Goal: Information Seeking & Learning: Learn about a topic

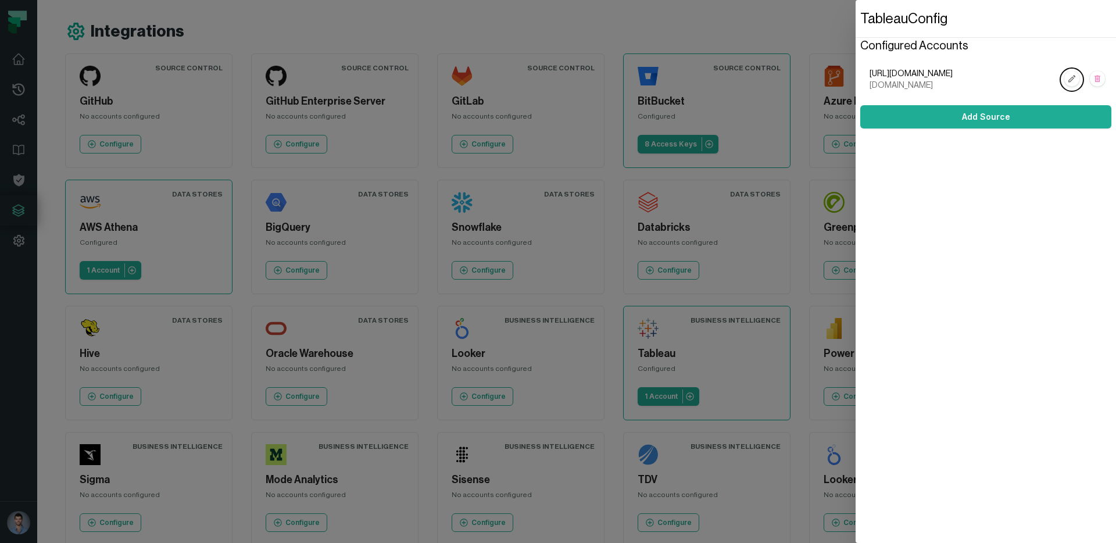
click at [856, 264] on dialog "Tableau Config Configured Accounts [URL][DOMAIN_NAME] [DOMAIN_NAME] Add Source" at bounding box center [986, 271] width 260 height 543
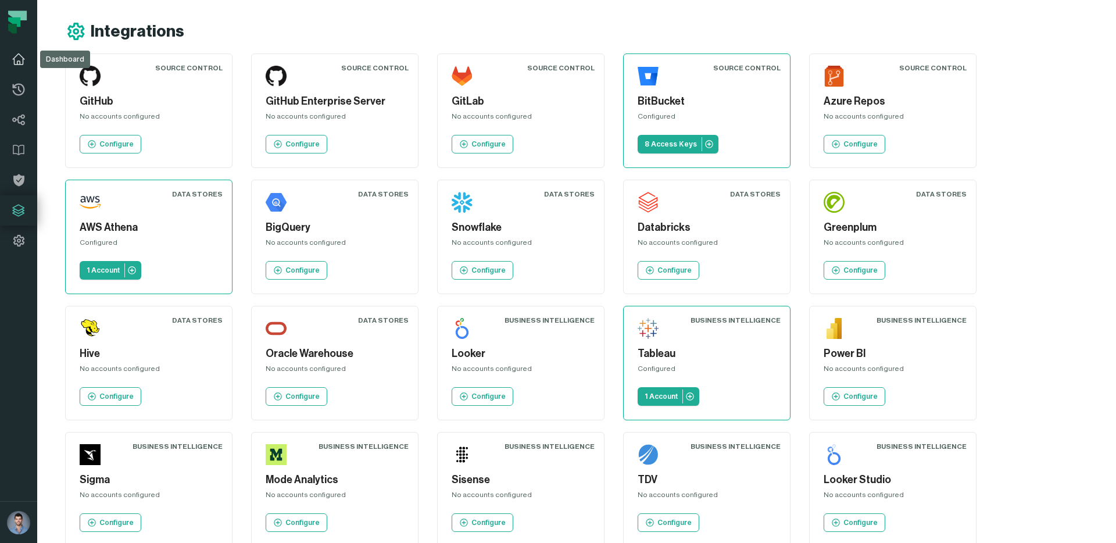
click at [30, 69] on link "Dashboard" at bounding box center [18, 59] width 37 height 30
click at [10, 55] on link "Dashboard" at bounding box center [18, 59] width 37 height 30
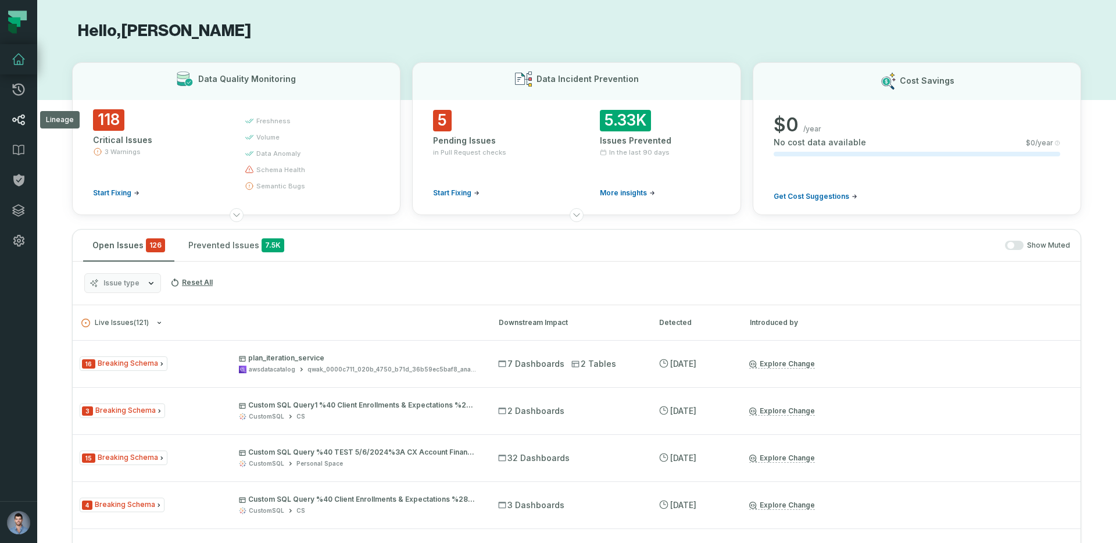
click at [21, 113] on icon at bounding box center [19, 120] width 14 height 14
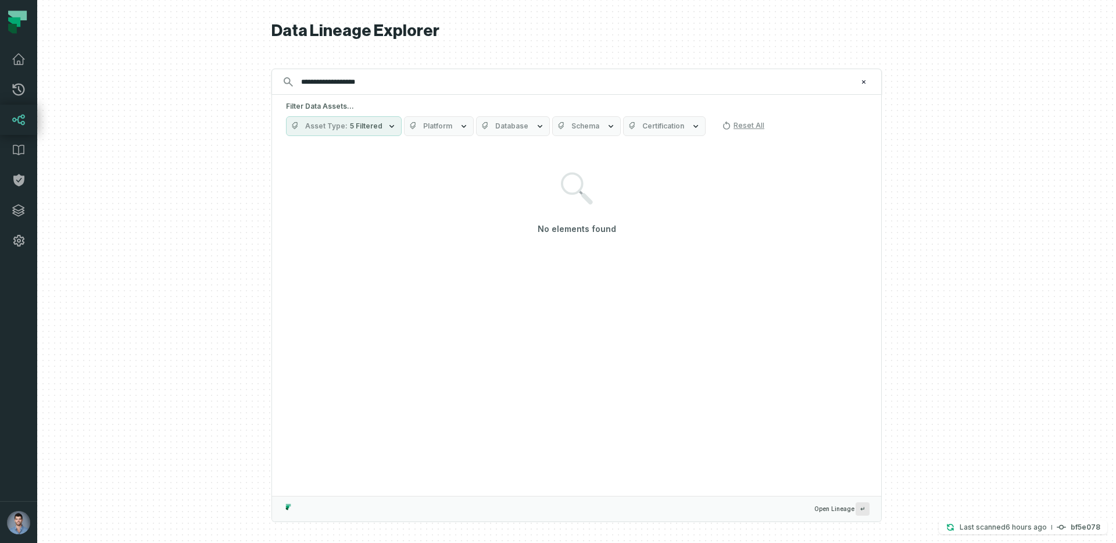
type input "**********"
click at [374, 120] on button "Asset Type 5 Filtered" at bounding box center [344, 126] width 116 height 20
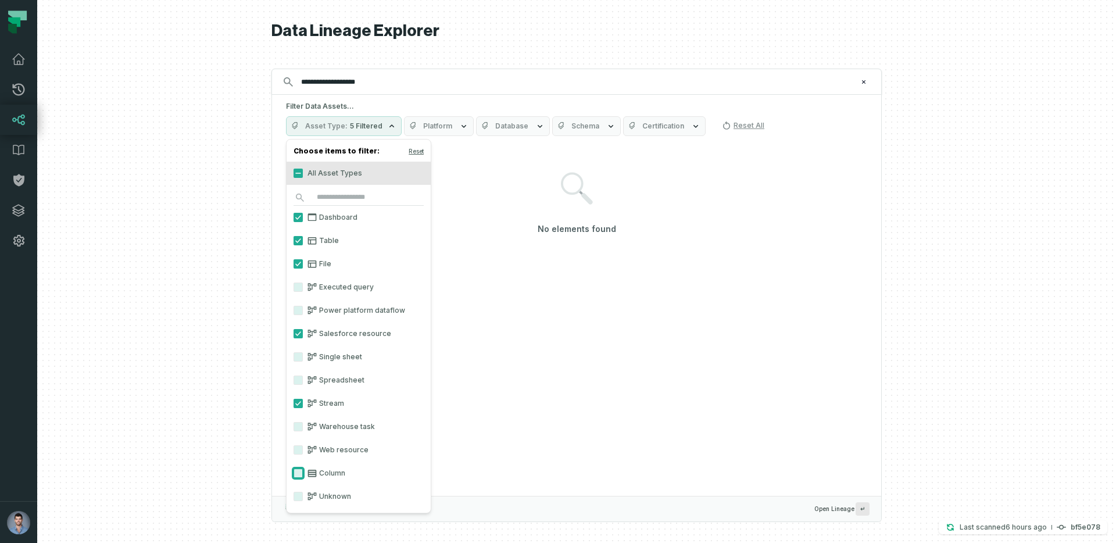
click at [302, 476] on button "Column" at bounding box center [297, 472] width 9 height 9
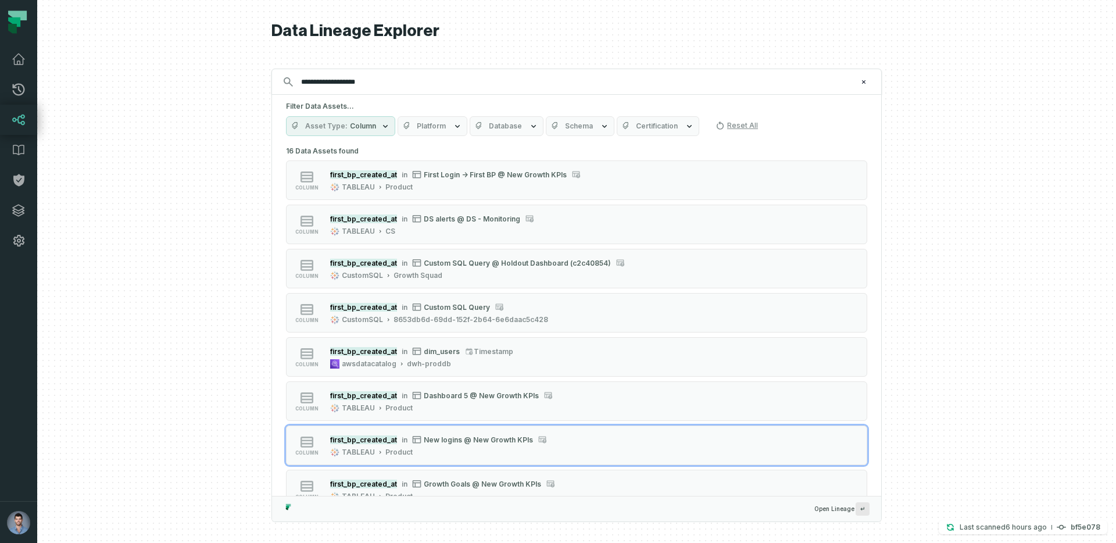
click at [182, 298] on div at bounding box center [576, 271] width 1079 height 543
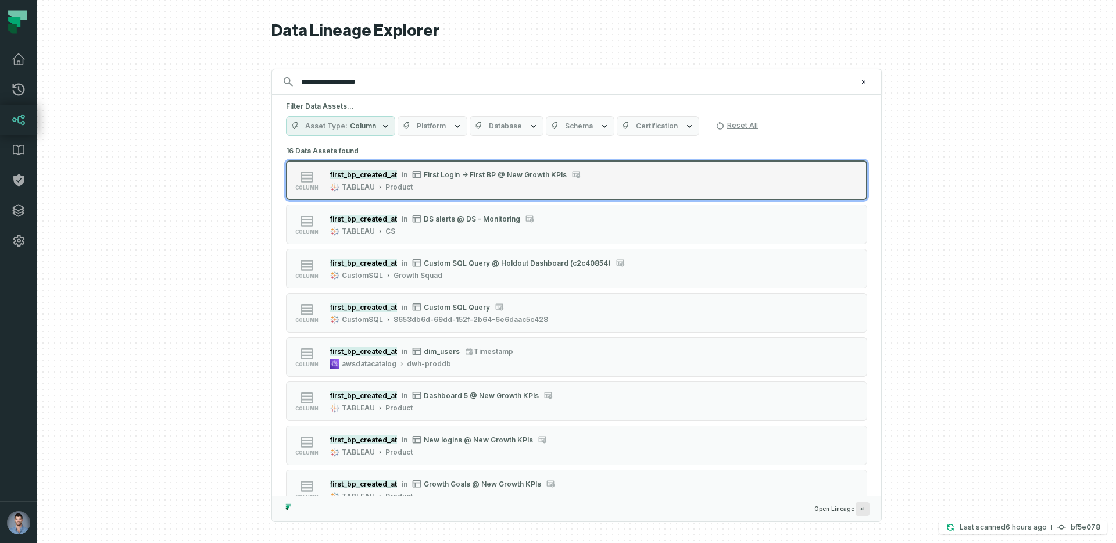
click at [452, 181] on div "first_bp_created_at in First Login -> First BP @ New Growth KPIs TABLEAU Product" at bounding box center [455, 180] width 260 height 23
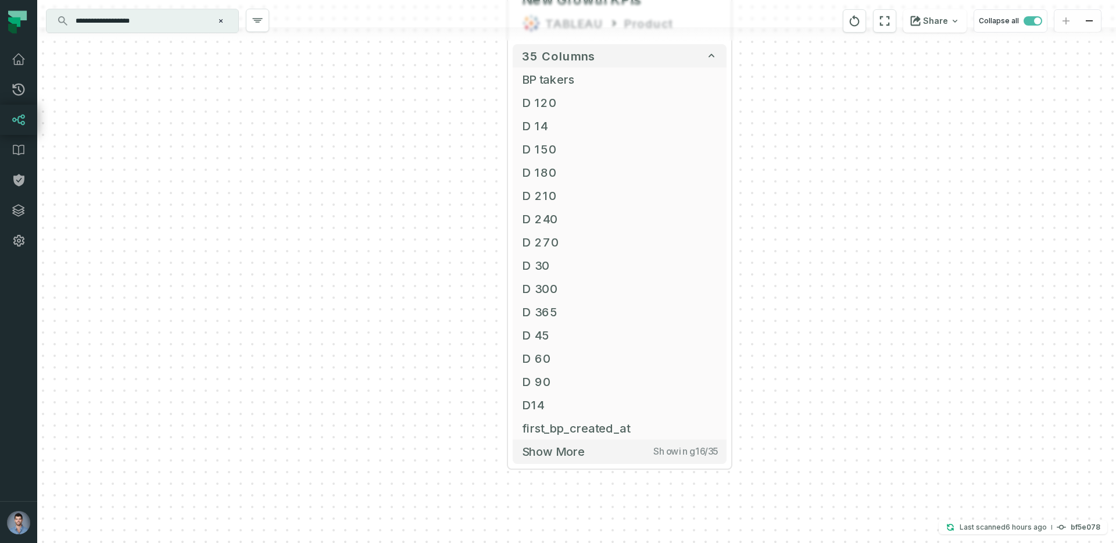
drag, startPoint x: 406, startPoint y: 361, endPoint x: 447, endPoint y: 98, distance: 266.5
click at [447, 98] on div "+ First Login -> First BP @ New Growth KPIs TABLEAU Product 35 columns + BP tak…" at bounding box center [576, 271] width 1079 height 543
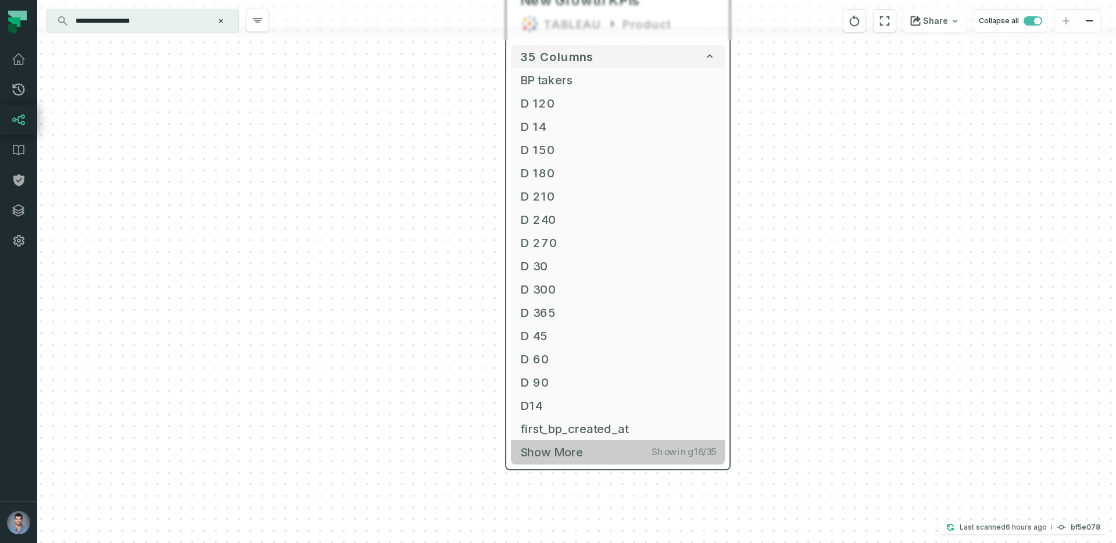
click at [554, 454] on span "Show more" at bounding box center [551, 452] width 63 height 15
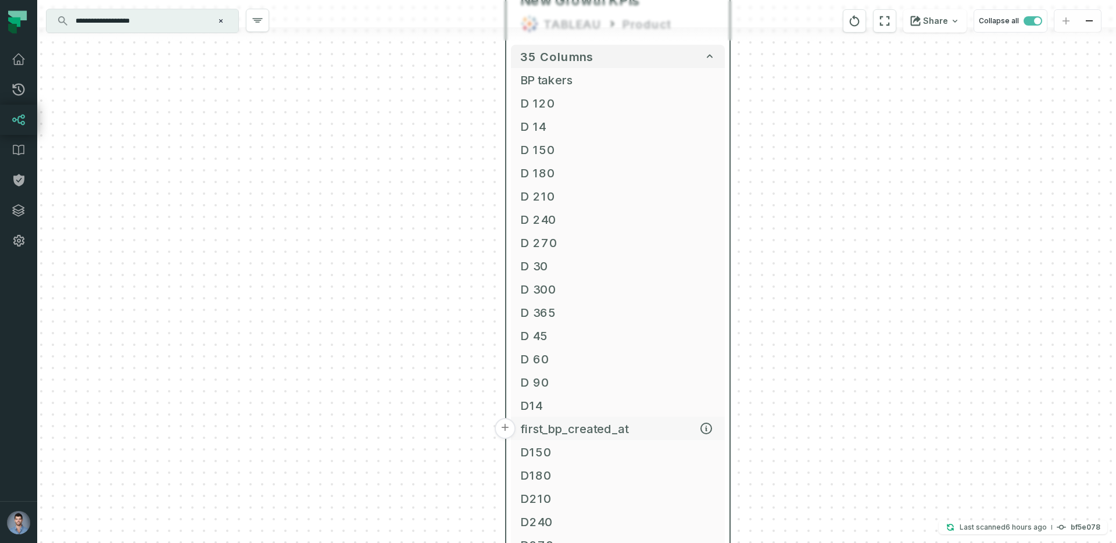
click at [545, 428] on span "first_bp_created_at" at bounding box center [617, 428] width 195 height 17
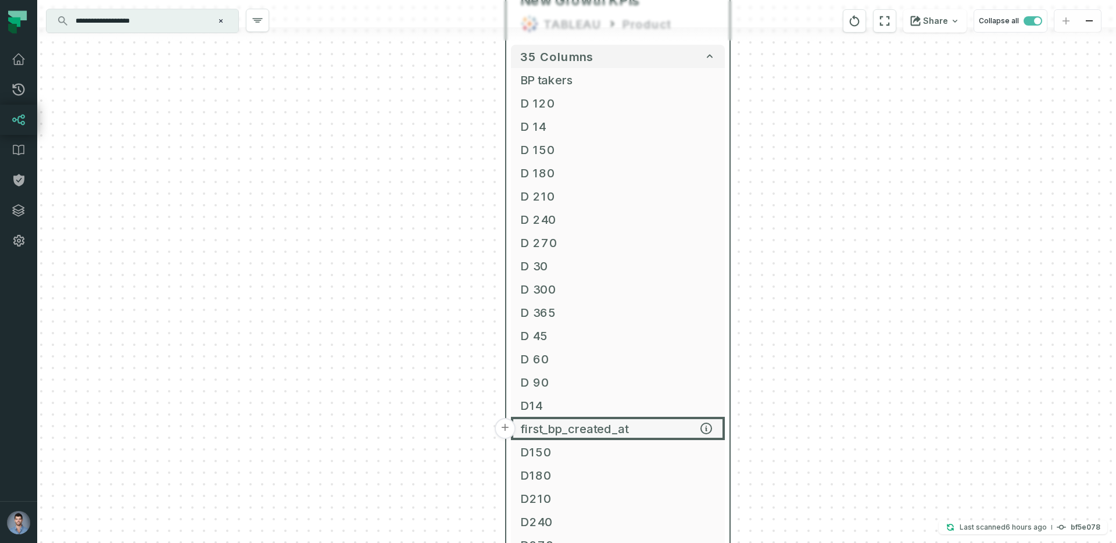
click at [503, 425] on button "+" at bounding box center [505, 428] width 21 height 21
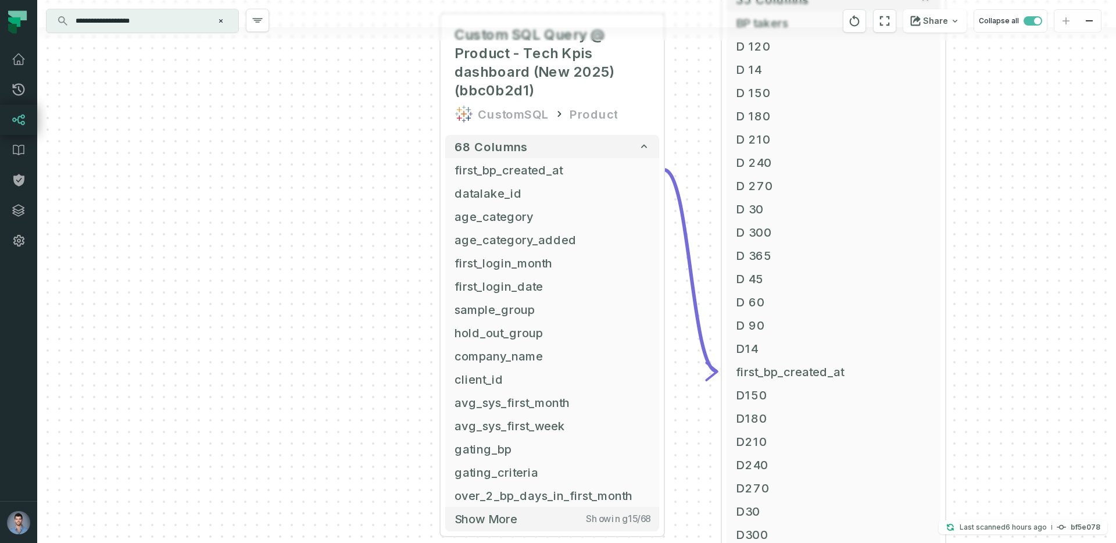
drag, startPoint x: 289, startPoint y: 320, endPoint x: 265, endPoint y: 91, distance: 230.9
click at [265, 91] on div "+ Custom SQL Query @ Product - Tech Kpis dashboard (New 2025) (bbc0b2d1) Custom…" at bounding box center [576, 271] width 1079 height 543
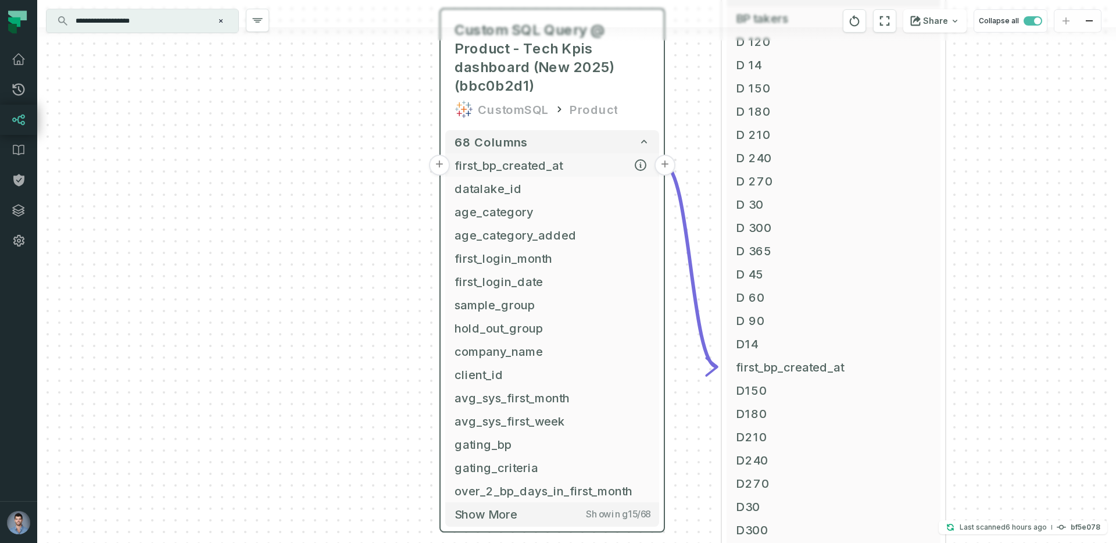
click at [434, 162] on button "+" at bounding box center [439, 165] width 21 height 21
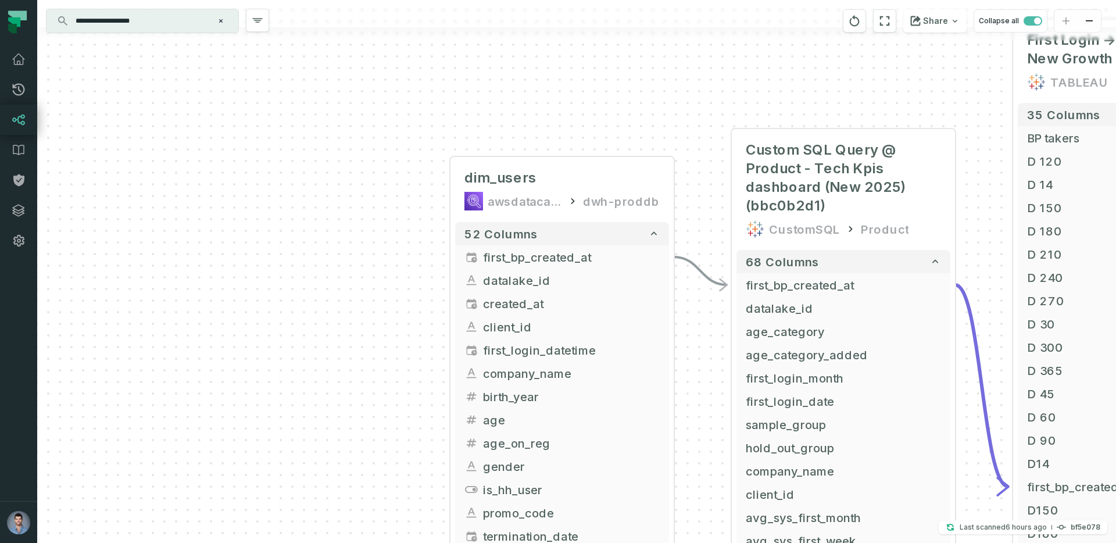
drag, startPoint x: 432, startPoint y: 213, endPoint x: 409, endPoint y: 9, distance: 204.8
click at [409, 9] on div "+ dim_users awsdatacatalog dwh-proddb + 52 columns + first_bp_created_at + + da…" at bounding box center [576, 271] width 1079 height 543
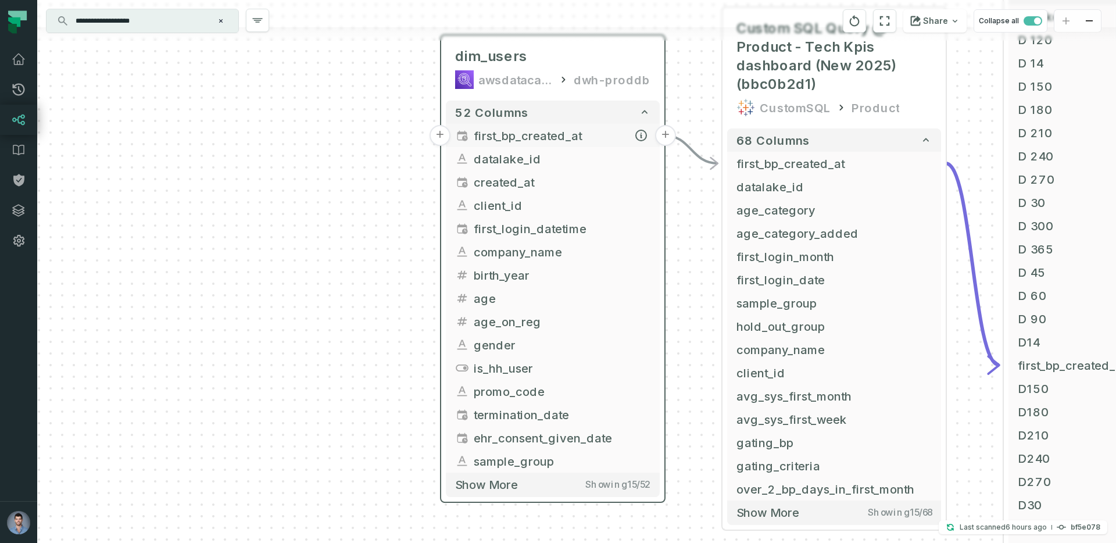
click at [435, 134] on button "+" at bounding box center [439, 135] width 21 height 21
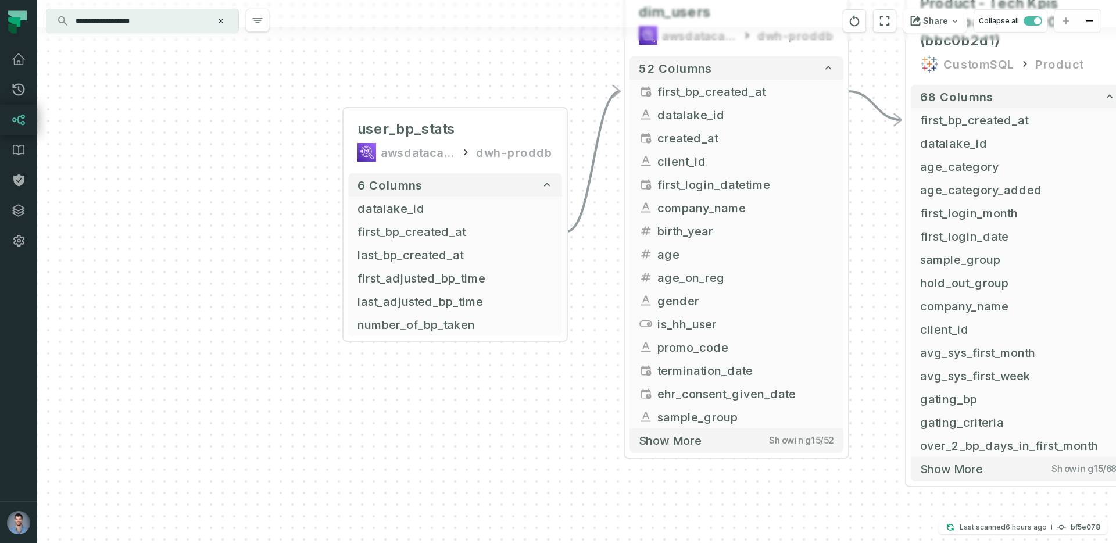
drag, startPoint x: 549, startPoint y: 196, endPoint x: 427, endPoint y: 65, distance: 179.7
click at [427, 65] on div "+ user_bp_stats awsdatacatalog dwh-proddb + 6 columns + datalake_id + + first_b…" at bounding box center [576, 271] width 1079 height 543
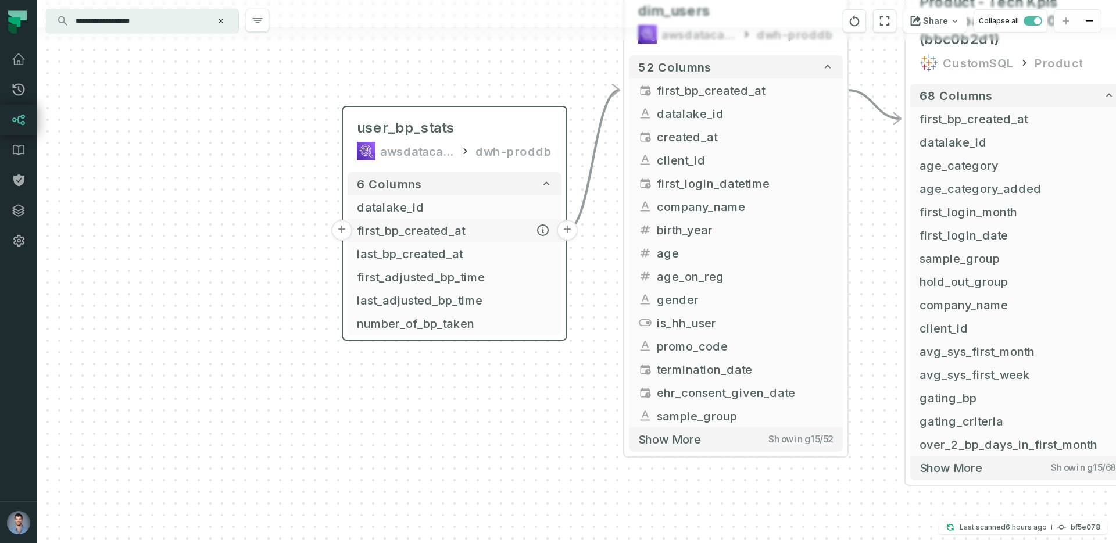
click at [331, 230] on button "+" at bounding box center [341, 230] width 21 height 21
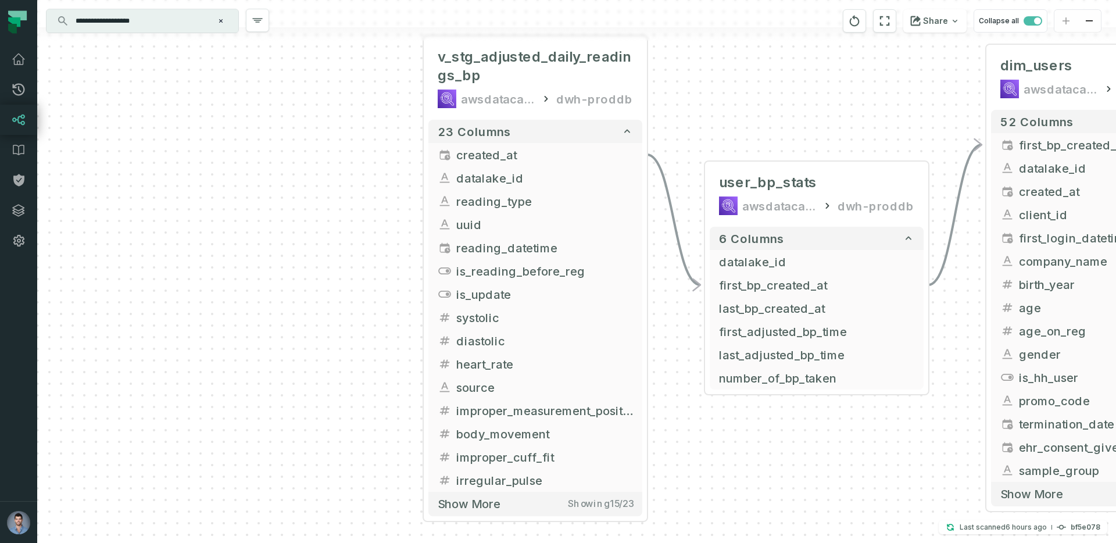
drag, startPoint x: 390, startPoint y: 388, endPoint x: 342, endPoint y: 164, distance: 229.5
click at [342, 164] on div "+ v_stg_adjusted_daily_readings_bp awsdatacatalog dwh-proddb + 23 columns + cre…" at bounding box center [576, 271] width 1079 height 543
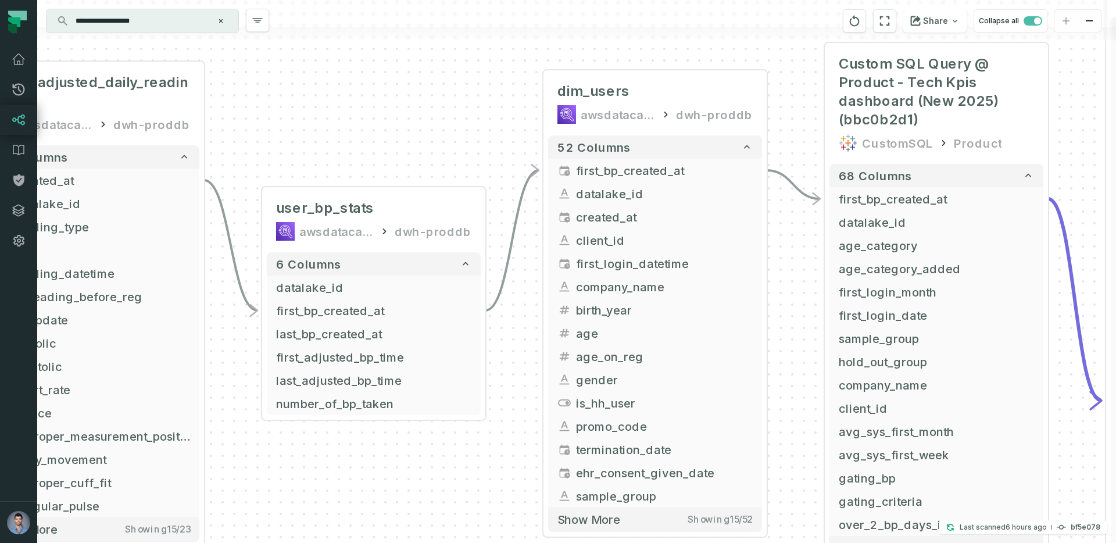
drag, startPoint x: 754, startPoint y: 461, endPoint x: 318, endPoint y: 508, distance: 439.0
click at [318, 508] on div "+ v_stg_adjusted_daily_readings_bp awsdatacatalog dwh-proddb + 23 columns + cre…" at bounding box center [576, 271] width 1079 height 543
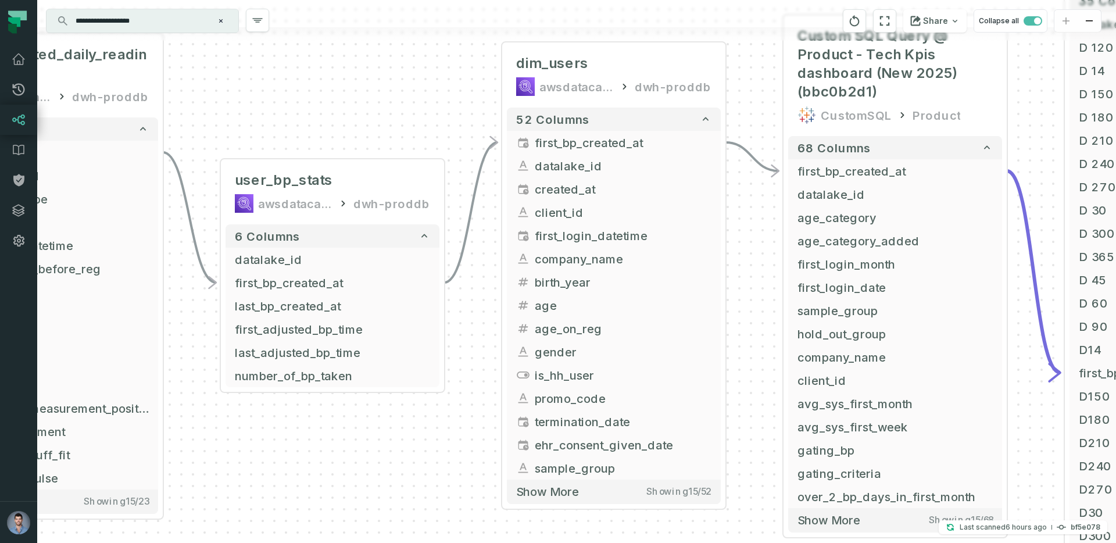
drag, startPoint x: 456, startPoint y: 102, endPoint x: 415, endPoint y: 73, distance: 50.1
click at [415, 73] on div "+ v_stg_adjusted_daily_readings_bp awsdatacatalog dwh-proddb + 23 columns + cre…" at bounding box center [576, 271] width 1079 height 543
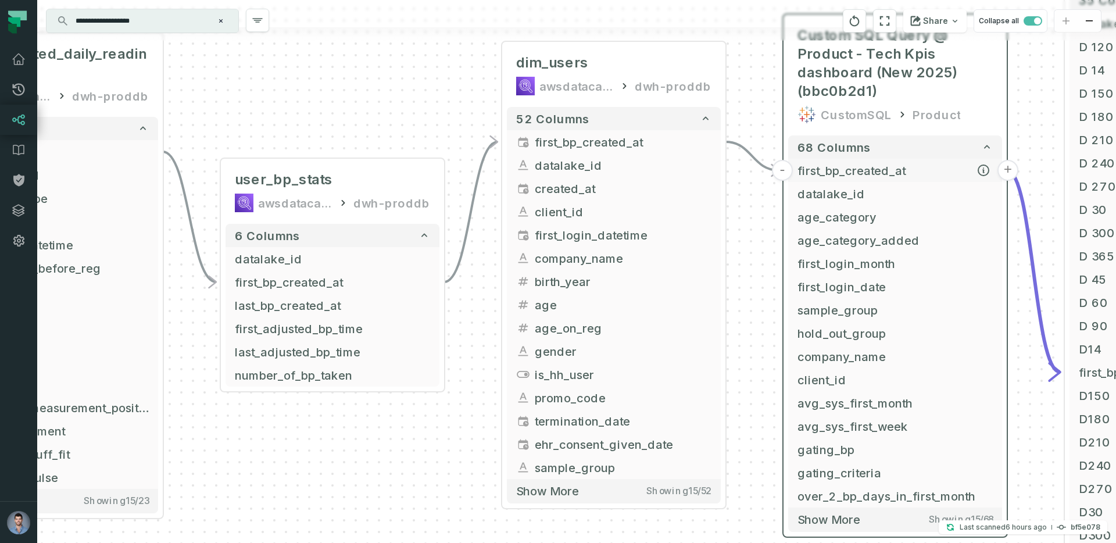
click at [874, 174] on span "first_bp_created_at" at bounding box center [894, 170] width 195 height 17
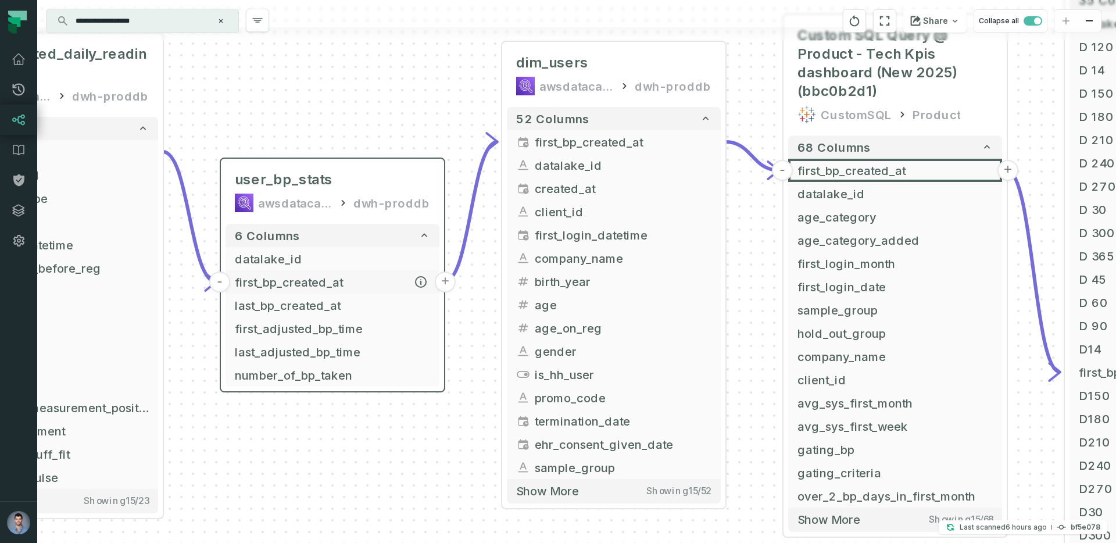
click at [339, 278] on span "first_bp_created_at" at bounding box center [332, 281] width 195 height 17
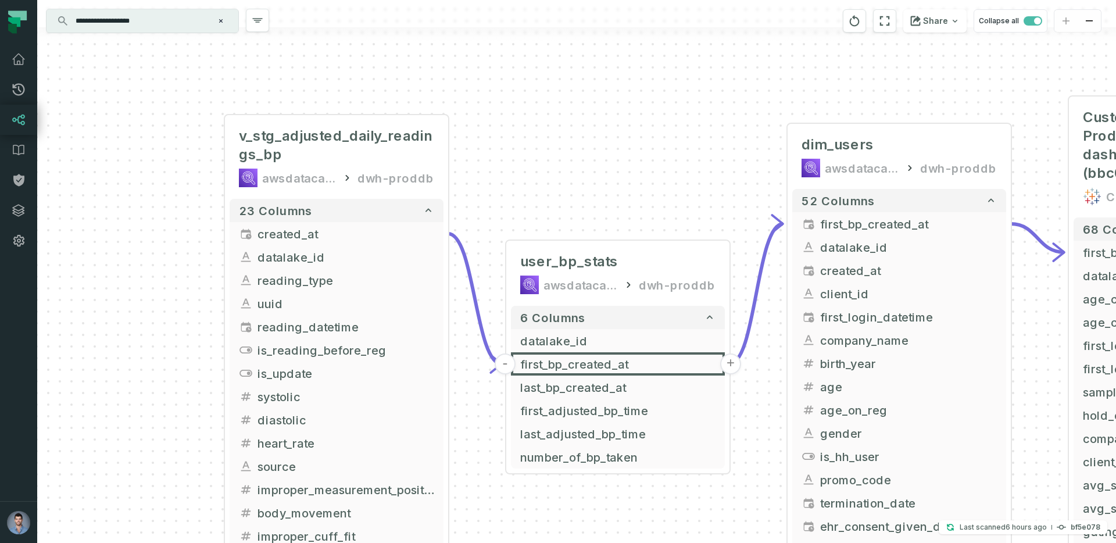
drag, startPoint x: 296, startPoint y: 78, endPoint x: 582, endPoint y: 160, distance: 296.9
click at [582, 160] on div "+ v_stg_adjusted_daily_readings_bp awsdatacatalog dwh-proddb + 23 columns + cre…" at bounding box center [576, 271] width 1079 height 543
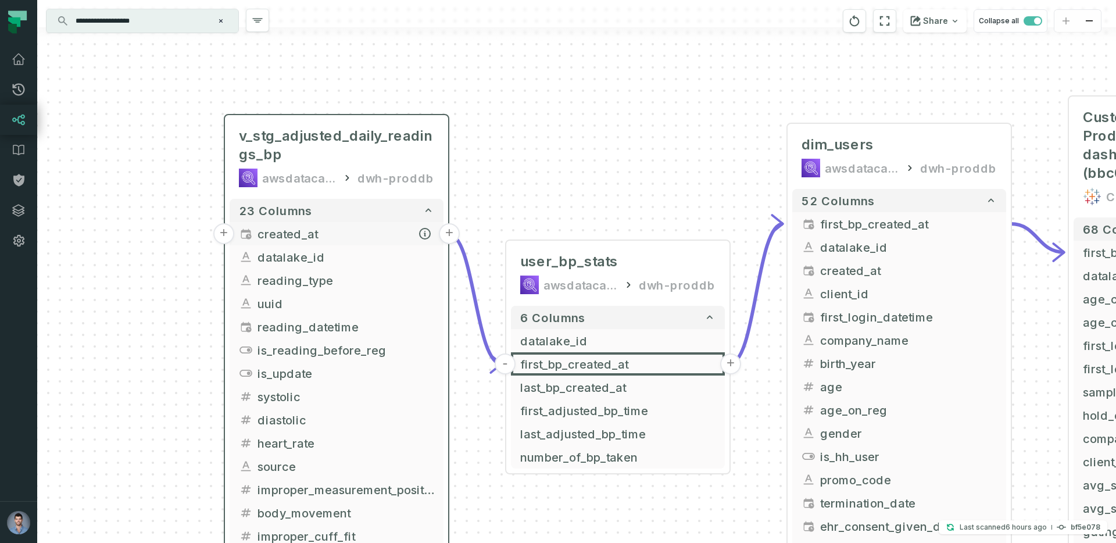
click at [295, 230] on span "created_at" at bounding box center [345, 233] width 177 height 17
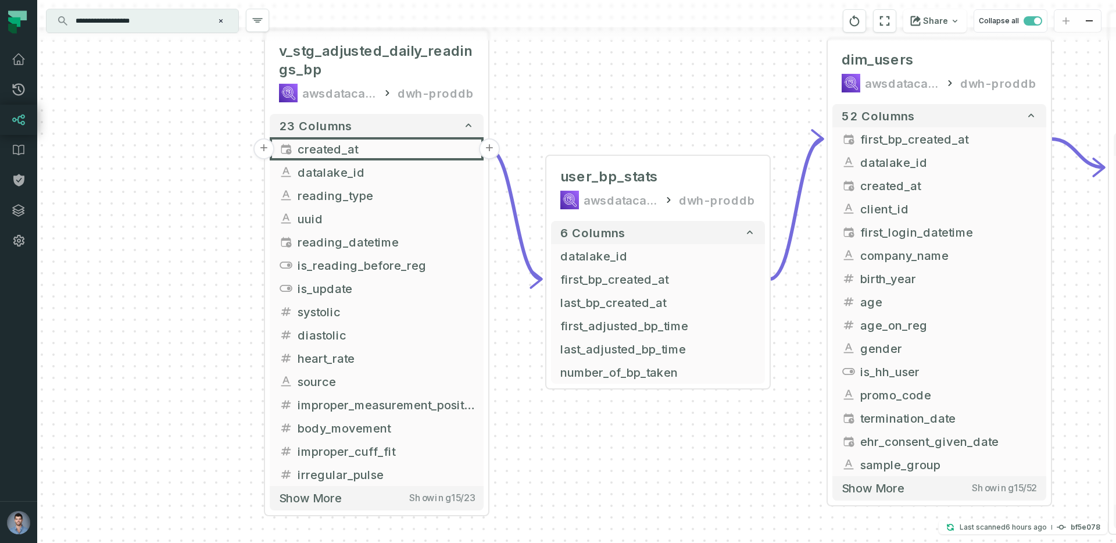
drag, startPoint x: 134, startPoint y: 223, endPoint x: 176, endPoint y: 137, distance: 95.1
click at [176, 137] on div "+ v_stg_adjusted_daily_readings_bp awsdatacatalog dwh-proddb + 23 columns + cre…" at bounding box center [576, 271] width 1079 height 543
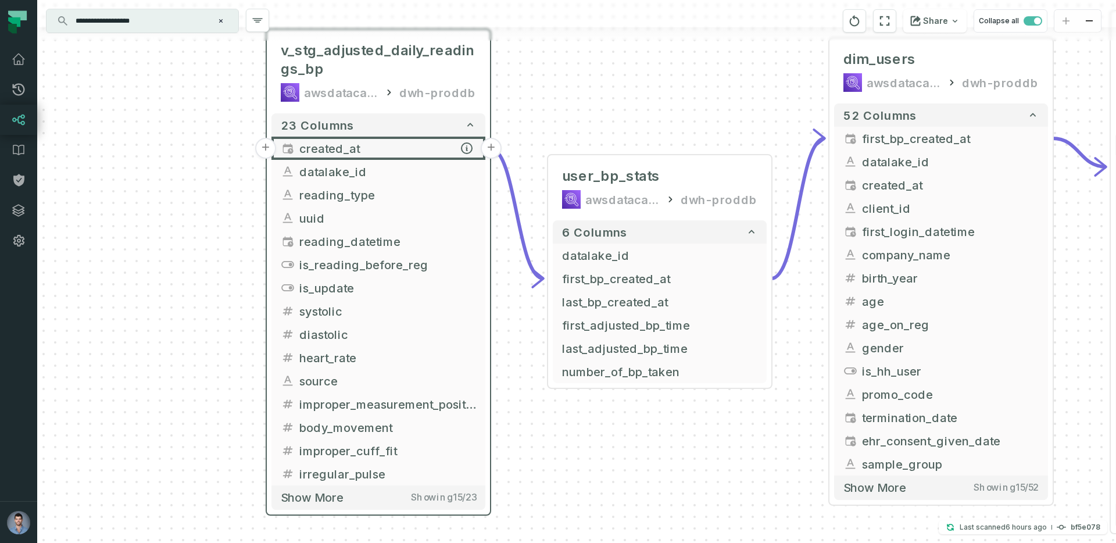
click at [265, 151] on button "+" at bounding box center [265, 148] width 21 height 21
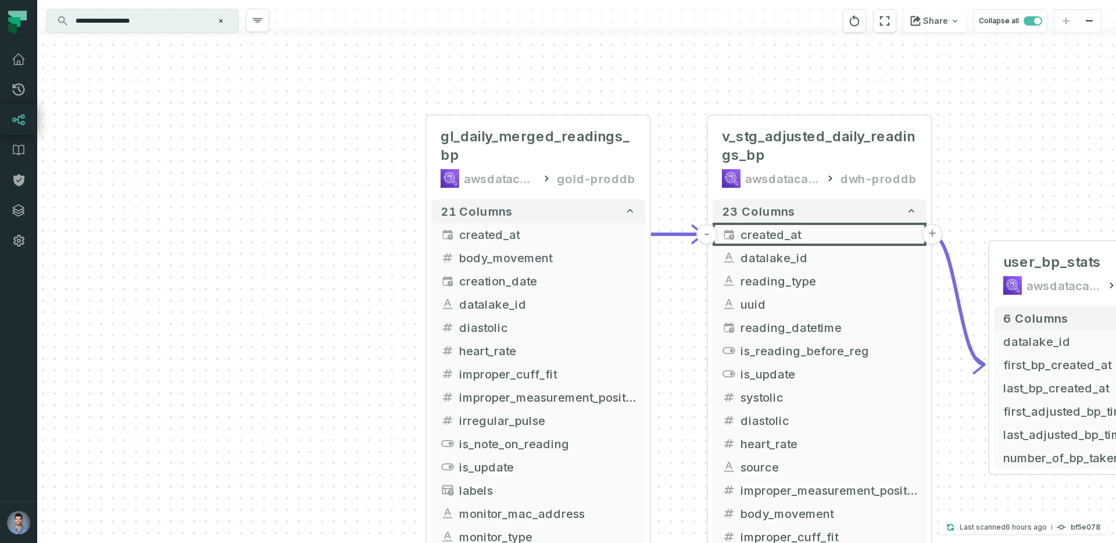
drag, startPoint x: 392, startPoint y: 231, endPoint x: 345, endPoint y: 95, distance: 144.5
click at [345, 95] on div "+ gl_daily_merged_readings_bp awsdatacatalog gold-proddb + 21 columns + created…" at bounding box center [576, 271] width 1079 height 543
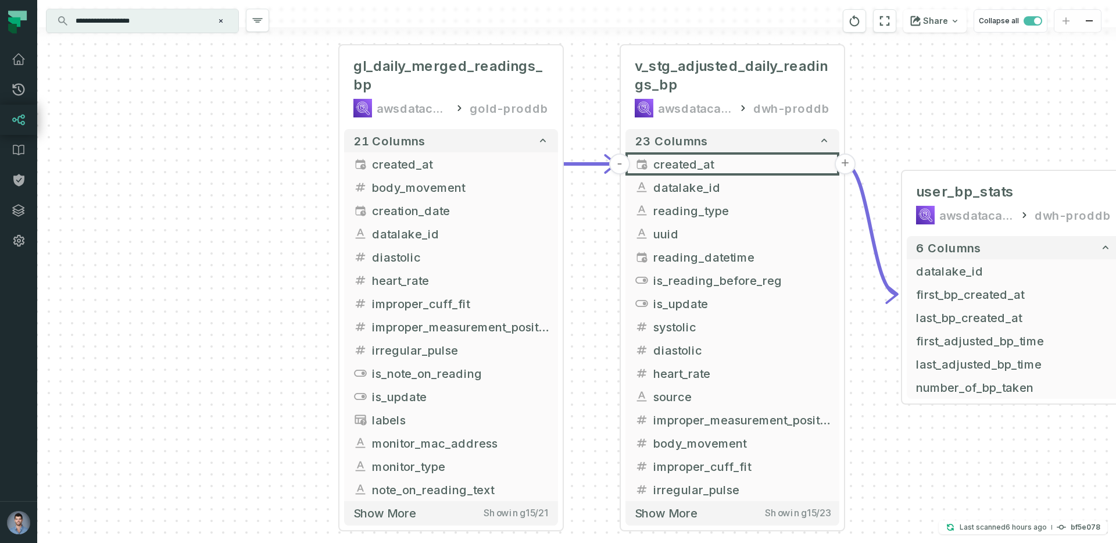
drag, startPoint x: 231, startPoint y: 331, endPoint x: 152, endPoint y: 274, distance: 97.0
click at [152, 274] on div "+ gl_daily_merged_readings_bp awsdatacatalog gold-proddb + 21 columns + created…" at bounding box center [576, 271] width 1079 height 543
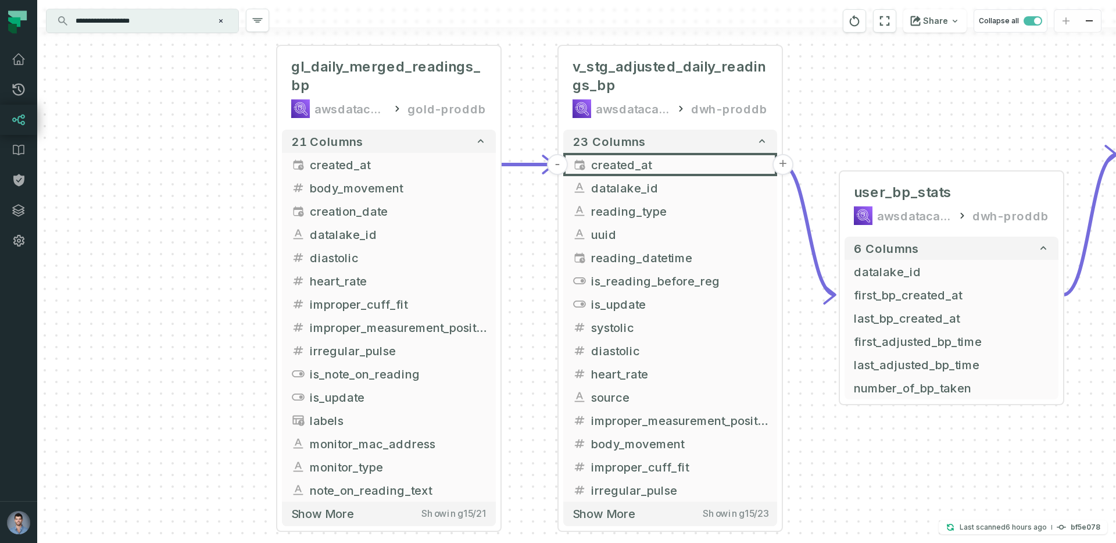
drag, startPoint x: 957, startPoint y: 123, endPoint x: 895, endPoint y: 124, distance: 62.2
click at [895, 124] on div "+ gl_daily_merged_readings_bp awsdatacatalog gold-proddb + 21 columns + created…" at bounding box center [576, 271] width 1079 height 543
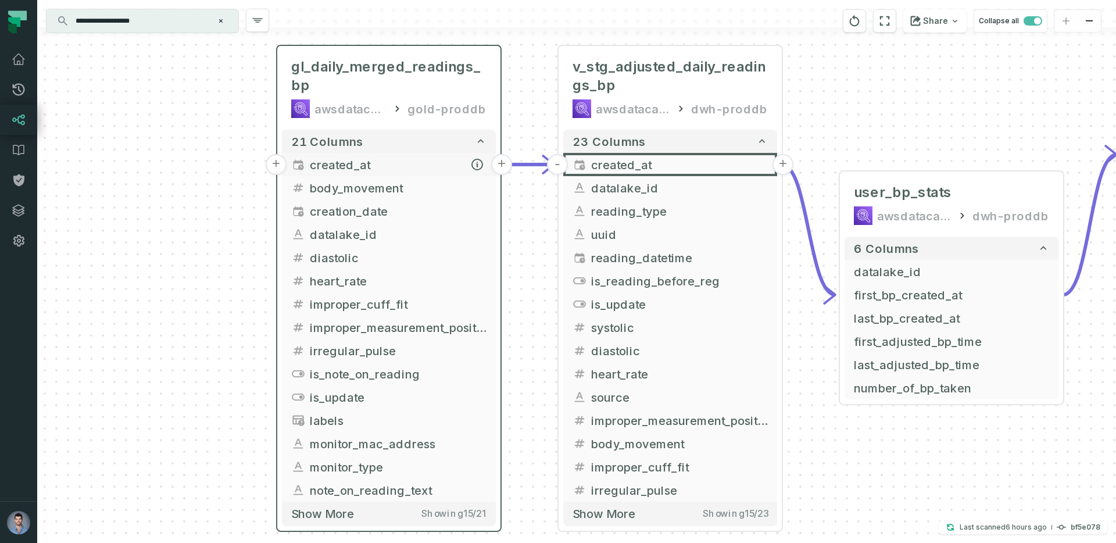
click at [378, 164] on span "created_at" at bounding box center [398, 164] width 177 height 17
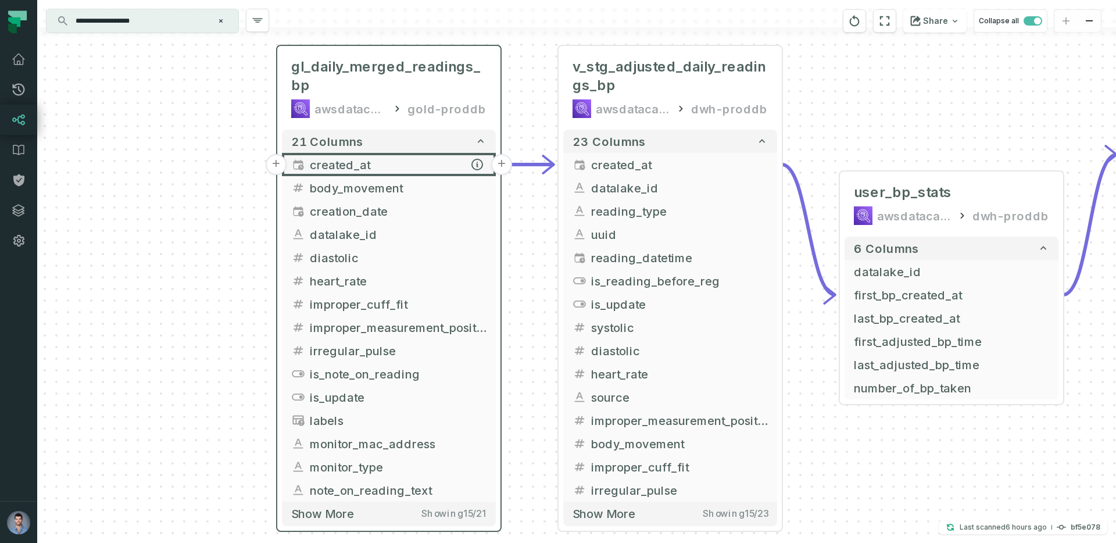
click at [271, 164] on button "+" at bounding box center [276, 164] width 21 height 21
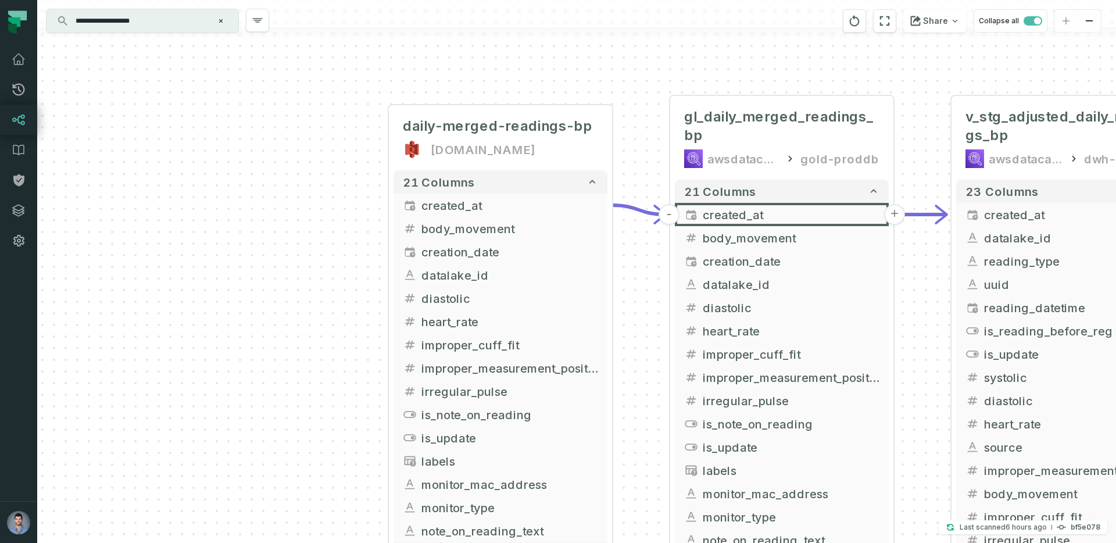
drag, startPoint x: 322, startPoint y: 248, endPoint x: 245, endPoint y: 114, distance: 154.1
click at [245, 114] on div "daily-merged-readings-bp [DOMAIN_NAME] + 21 columns created_at - body_movement …" at bounding box center [576, 271] width 1079 height 543
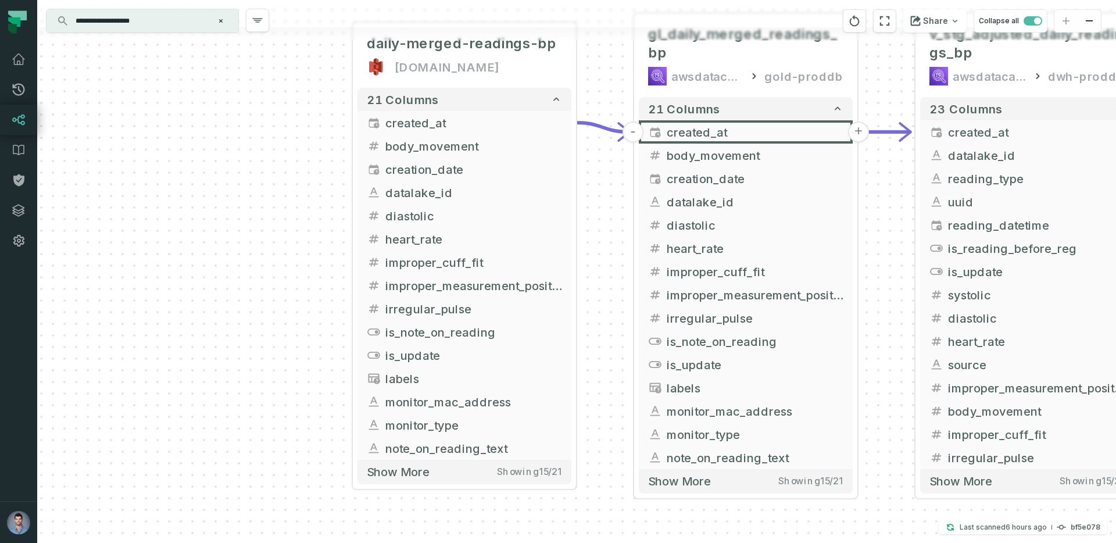
drag, startPoint x: 284, startPoint y: 234, endPoint x: 248, endPoint y: 152, distance: 89.8
click at [248, 152] on div "daily-merged-readings-bp [DOMAIN_NAME] + 21 columns created_at - body_movement …" at bounding box center [576, 271] width 1079 height 543
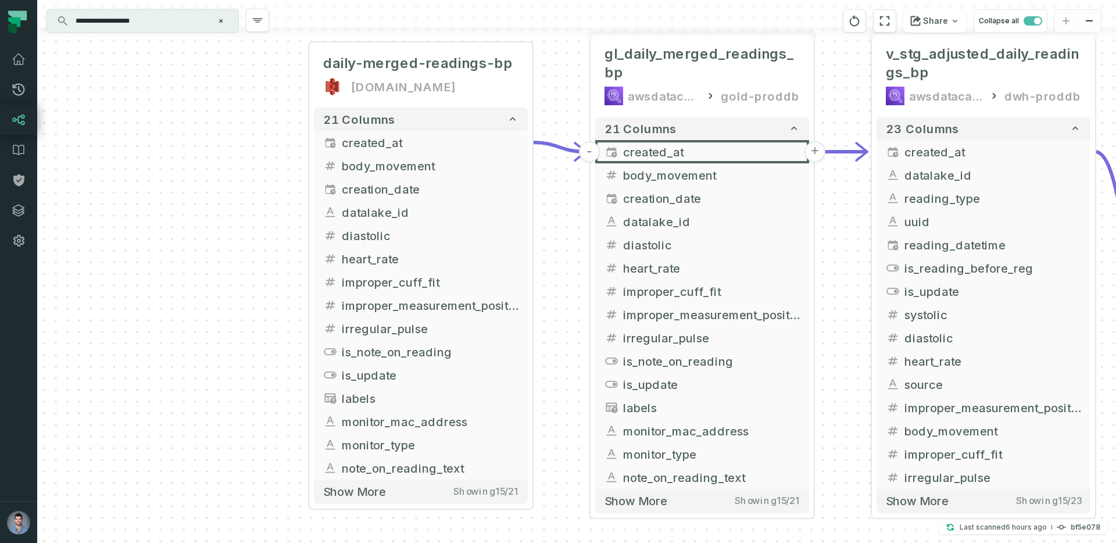
drag, startPoint x: 600, startPoint y: 187, endPoint x: 555, endPoint y: 206, distance: 49.2
click at [556, 207] on div "daily-merged-readings-bp [DOMAIN_NAME] + 21 columns created_at - body_movement …" at bounding box center [576, 271] width 1079 height 543
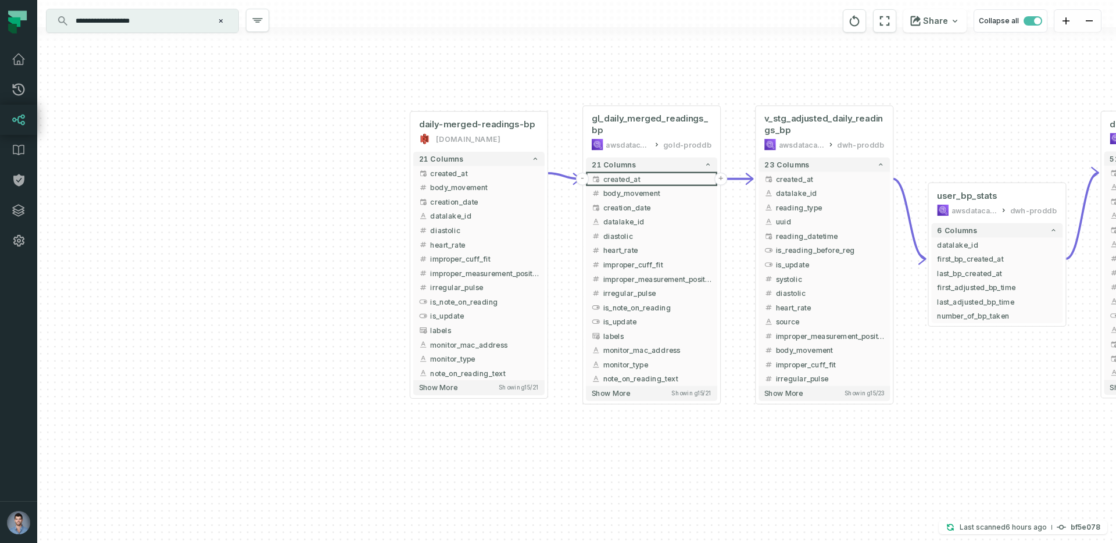
drag, startPoint x: 573, startPoint y: 222, endPoint x: 588, endPoint y: 217, distance: 15.4
click at [585, 218] on div "daily-merged-readings-bp [DOMAIN_NAME] + 21 columns created_at - body_movement …" at bounding box center [576, 271] width 1079 height 543
